Goal: Task Accomplishment & Management: Use online tool/utility

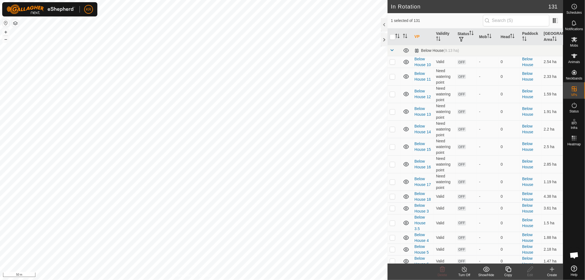
click at [553, 267] on icon at bounding box center [552, 269] width 7 height 7
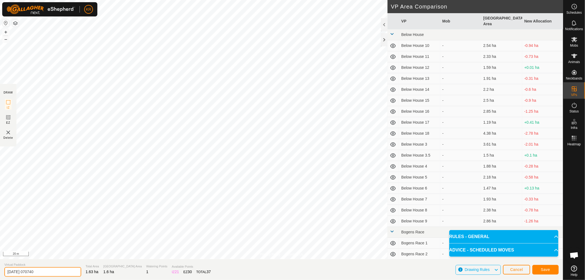
click at [48, 270] on input "[DATE] 070740" at bounding box center [42, 272] width 77 height 10
type input "2"
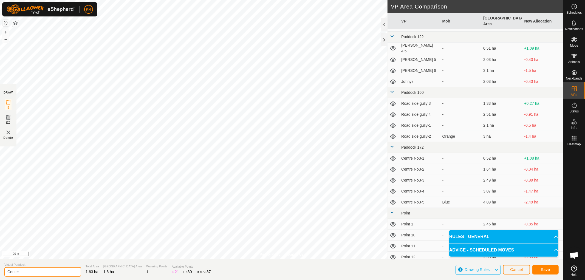
scroll to position [1261, 0]
type input "Centre No3-6"
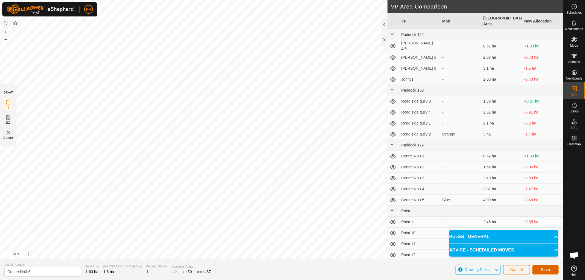
click at [557, 271] on button "Save" at bounding box center [546, 270] width 26 height 10
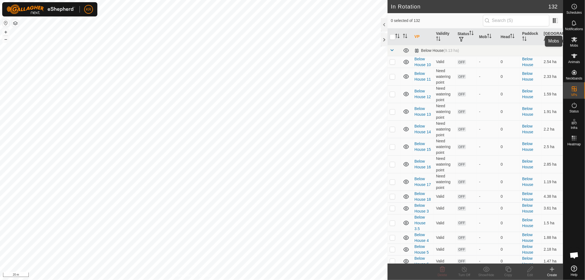
click at [576, 40] on icon at bounding box center [574, 39] width 7 height 7
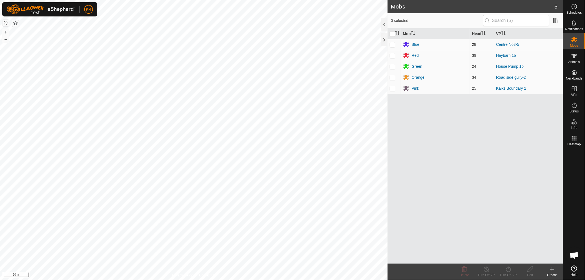
click at [394, 43] on p-checkbox at bounding box center [392, 44] width 5 height 4
checkbox input "true"
click at [511, 269] on icon at bounding box center [508, 269] width 5 height 5
click at [511, 254] on link "Now" at bounding box center [525, 257] width 54 height 11
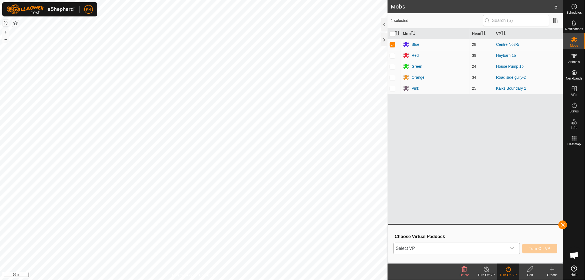
click at [512, 246] on icon "dropdown trigger" at bounding box center [512, 248] width 4 height 4
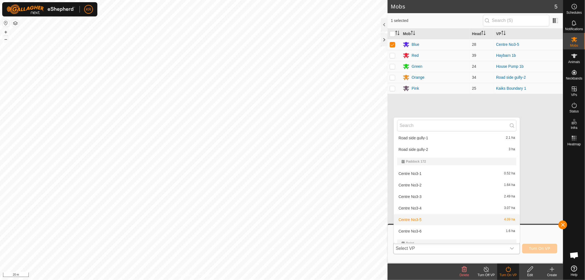
scroll to position [1423, 0]
click at [429, 228] on li "Centre No3-6 1.6 ha" at bounding box center [457, 231] width 126 height 11
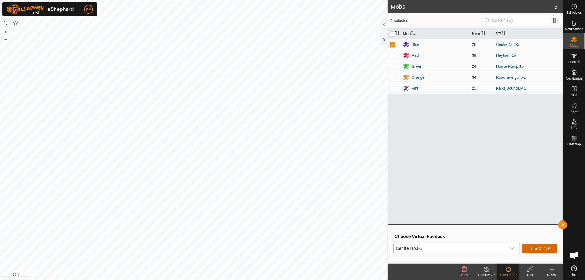
click at [539, 246] on button "Turn On VP" at bounding box center [539, 249] width 35 height 10
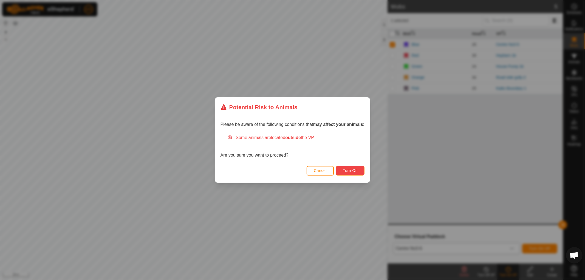
click at [352, 168] on span "Turn On" at bounding box center [350, 170] width 15 height 4
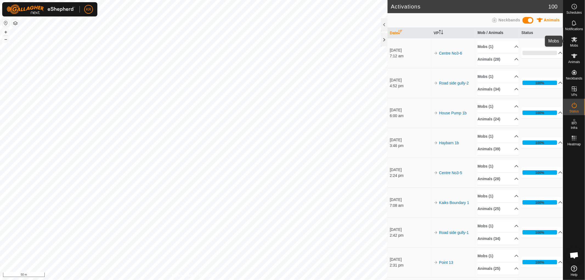
click at [578, 39] on icon at bounding box center [574, 39] width 7 height 7
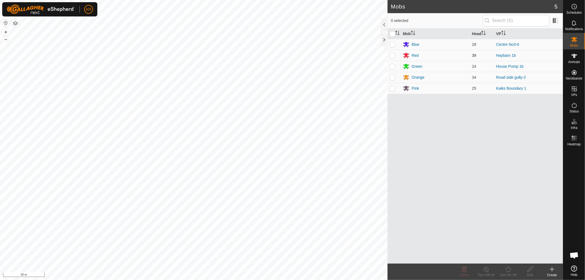
click at [390, 53] on p-checkbox at bounding box center [392, 55] width 5 height 4
checkbox input "true"
click at [485, 269] on icon at bounding box center [486, 269] width 7 height 7
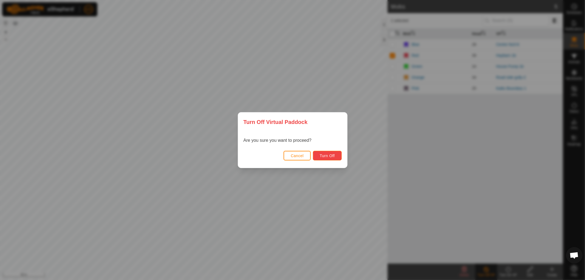
click at [328, 156] on span "Turn Off" at bounding box center [327, 156] width 15 height 4
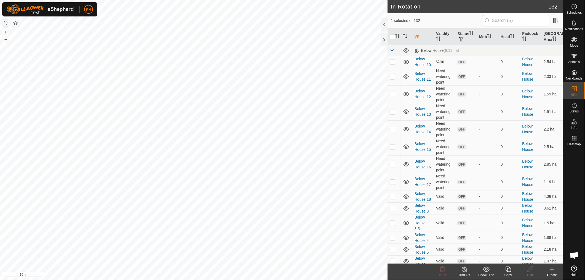
click at [507, 270] on icon at bounding box center [508, 269] width 7 height 7
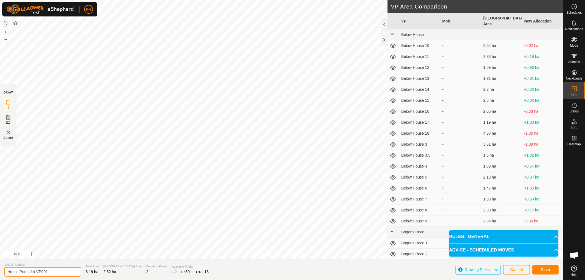
click at [52, 272] on input "House Pump 1b-VP001" at bounding box center [42, 272] width 77 height 10
type input "House Pump 1b-Marleys"
click at [555, 270] on button "Save" at bounding box center [546, 270] width 26 height 10
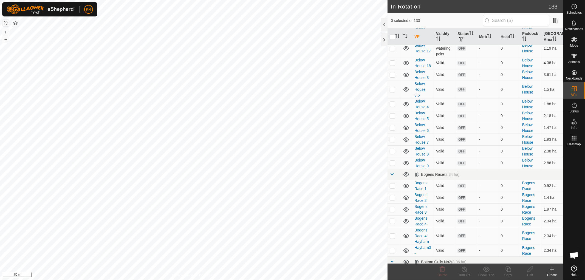
scroll to position [135, 0]
click at [391, 174] on span at bounding box center [392, 173] width 4 height 4
click at [392, 184] on p-checkbox at bounding box center [392, 184] width 5 height 4
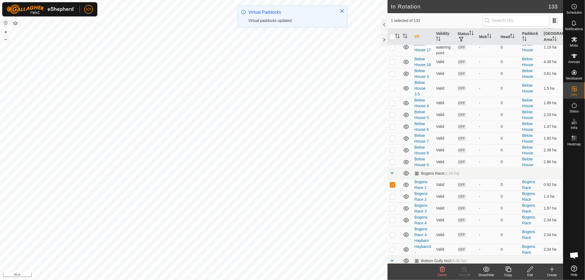
checkbox input "true"
click at [392, 172] on span at bounding box center [392, 173] width 4 height 4
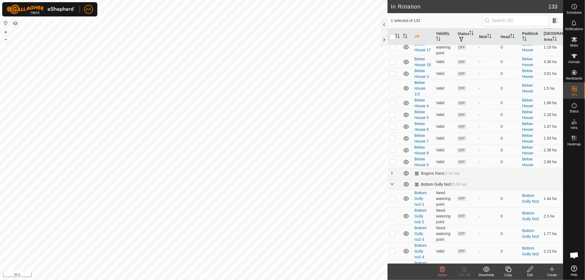
click at [391, 185] on span at bounding box center [392, 184] width 4 height 4
click at [392, 194] on span at bounding box center [392, 195] width 4 height 4
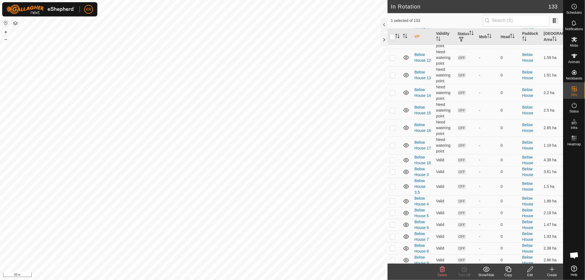
scroll to position [0, 0]
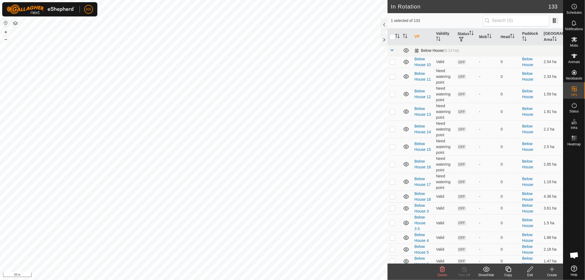
click at [394, 48] on span at bounding box center [392, 50] width 4 height 4
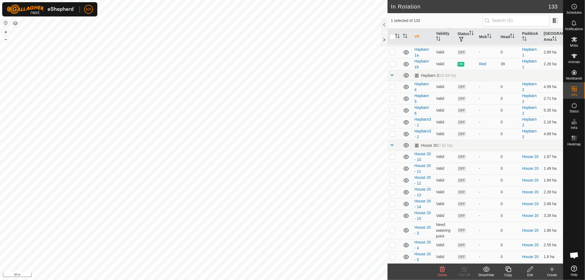
scroll to position [394, 0]
click at [392, 146] on span at bounding box center [392, 144] width 4 height 4
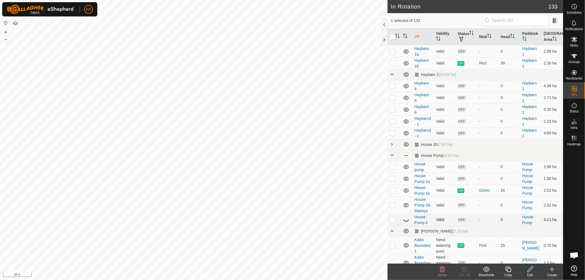
click at [406, 223] on icon at bounding box center [406, 220] width 7 height 7
click at [406, 222] on icon at bounding box center [406, 220] width 5 height 4
click at [406, 223] on icon at bounding box center [406, 220] width 7 height 7
click at [406, 222] on icon at bounding box center [406, 220] width 5 height 4
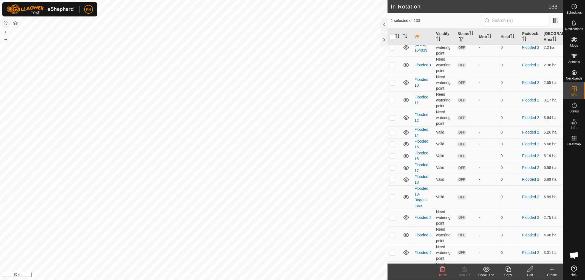
scroll to position [0, 0]
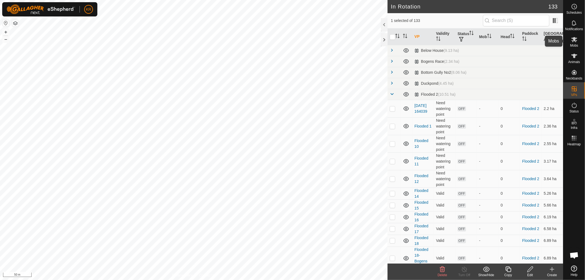
click at [575, 43] on icon at bounding box center [574, 39] width 7 height 7
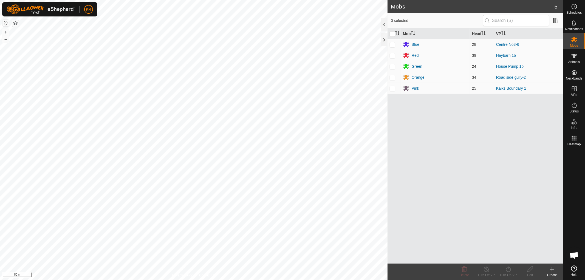
click at [391, 68] on p-checkbox at bounding box center [392, 66] width 5 height 4
checkbox input "true"
click at [508, 270] on icon at bounding box center [508, 269] width 7 height 7
click at [513, 254] on link "Now" at bounding box center [525, 257] width 54 height 11
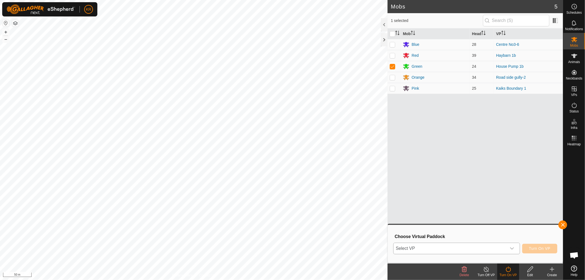
click at [512, 248] on icon "dropdown trigger" at bounding box center [512, 248] width 4 height 4
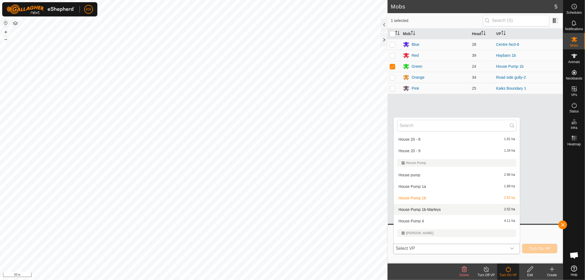
scroll to position [942, 0]
click at [450, 206] on li "House Pump 1b-Marleys 2.52 ha" at bounding box center [457, 209] width 126 height 11
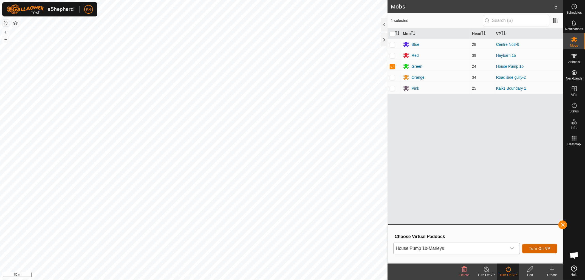
click at [532, 249] on span "Turn On VP" at bounding box center [539, 248] width 21 height 4
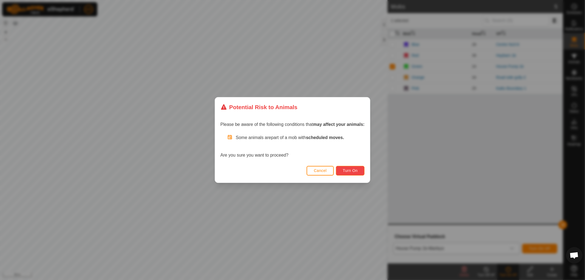
click at [353, 170] on span "Turn On" at bounding box center [350, 170] width 15 height 4
